Goal: Find contact information: Find contact information

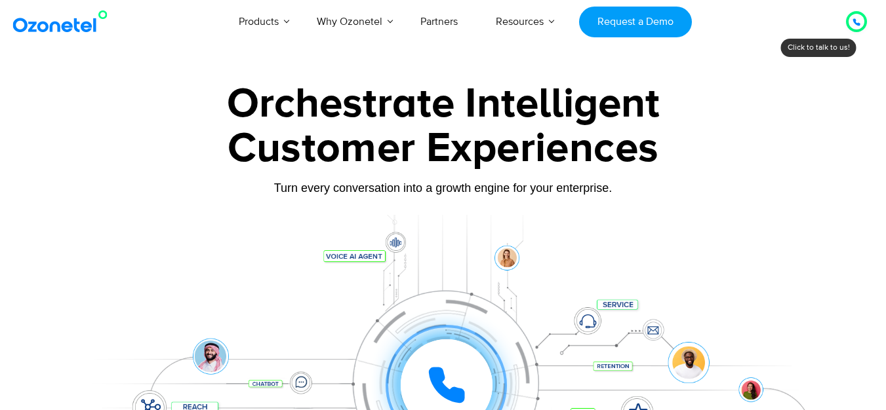
click at [853, 21] on icon at bounding box center [856, 22] width 7 height 7
